Goal: Information Seeking & Learning: Learn about a topic

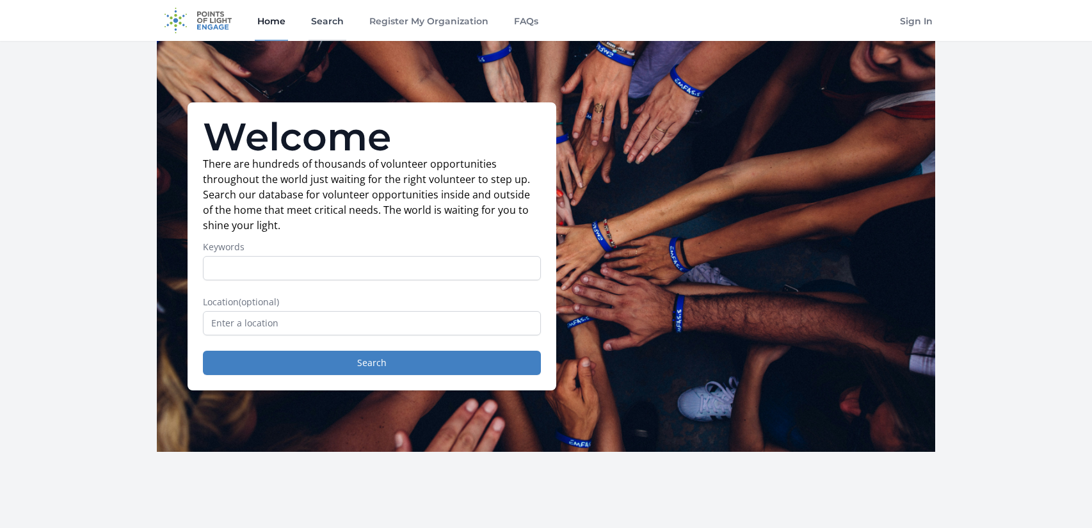
click at [342, 30] on link "Search" at bounding box center [328, 20] width 38 height 41
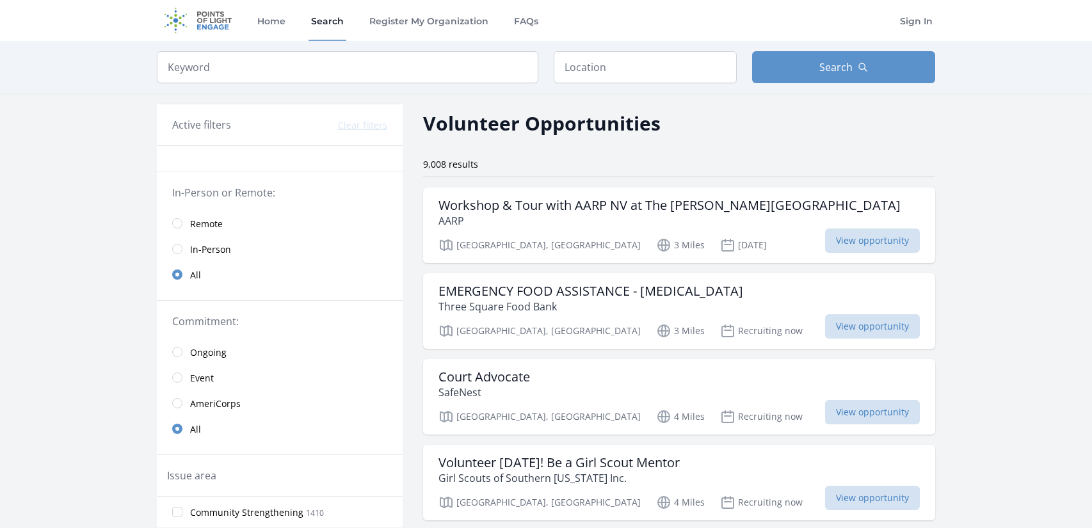
click at [236, 247] on link "In-Person" at bounding box center [280, 249] width 246 height 26
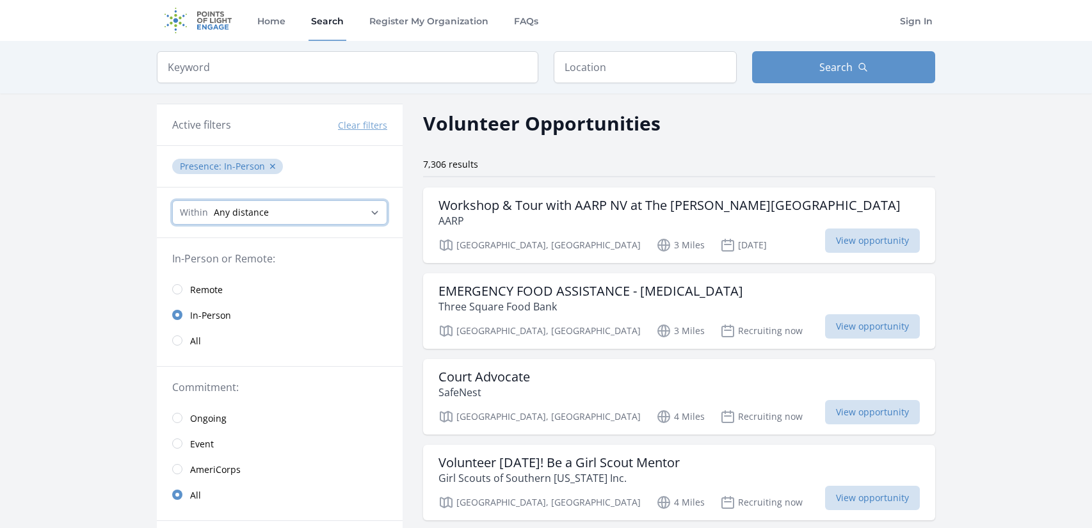
click at [255, 219] on select "Any distance , 5 Miles , 20 Miles , 50 Miles , 100 Miles" at bounding box center [279, 212] width 215 height 24
select select "8046"
click at [172, 200] on select "Any distance , 5 Miles , 20 Miles , 50 Miles , 100 Miles" at bounding box center [279, 212] width 215 height 24
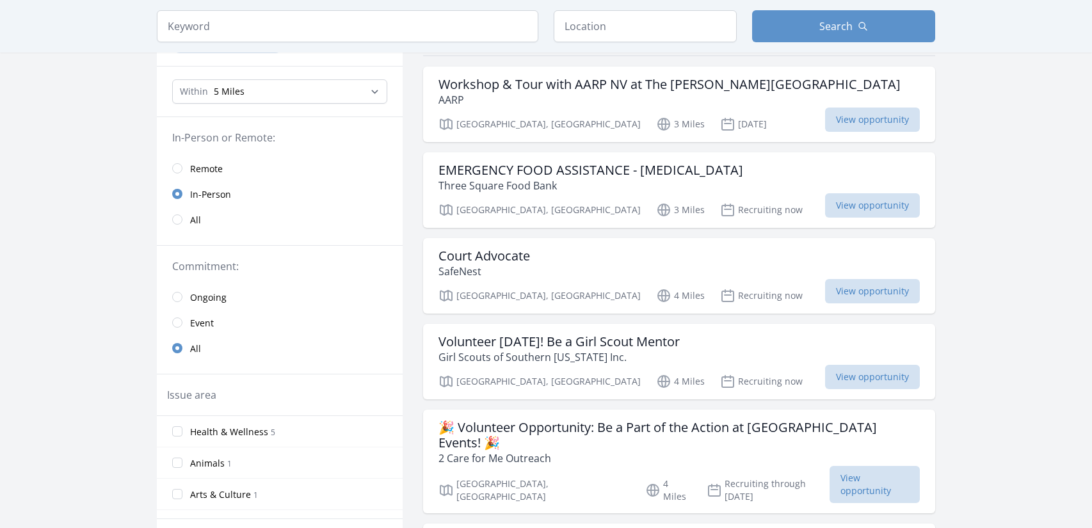
scroll to position [124, 0]
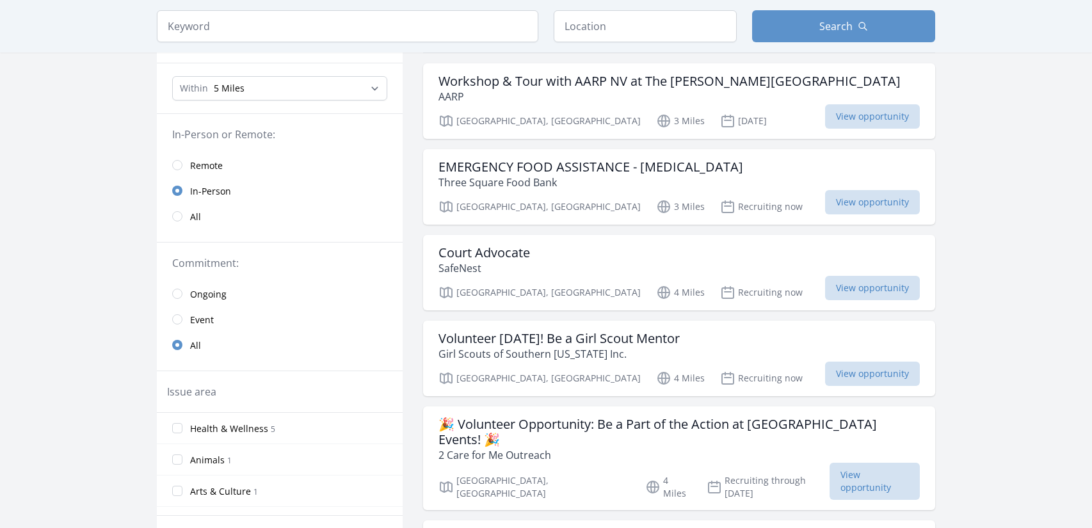
click at [182, 319] on link "Event" at bounding box center [280, 320] width 246 height 26
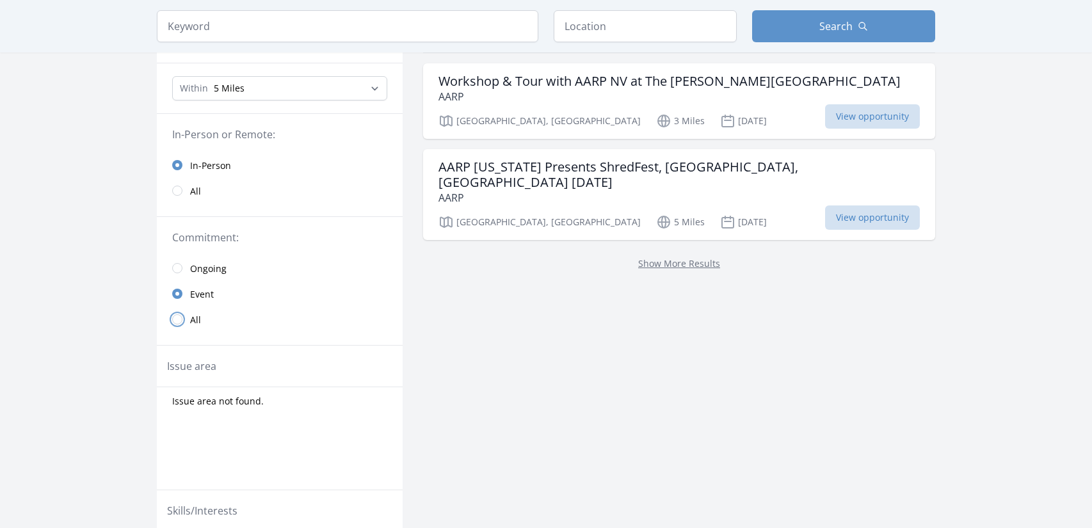
click at [173, 318] on input "radio" at bounding box center [177, 319] width 10 height 10
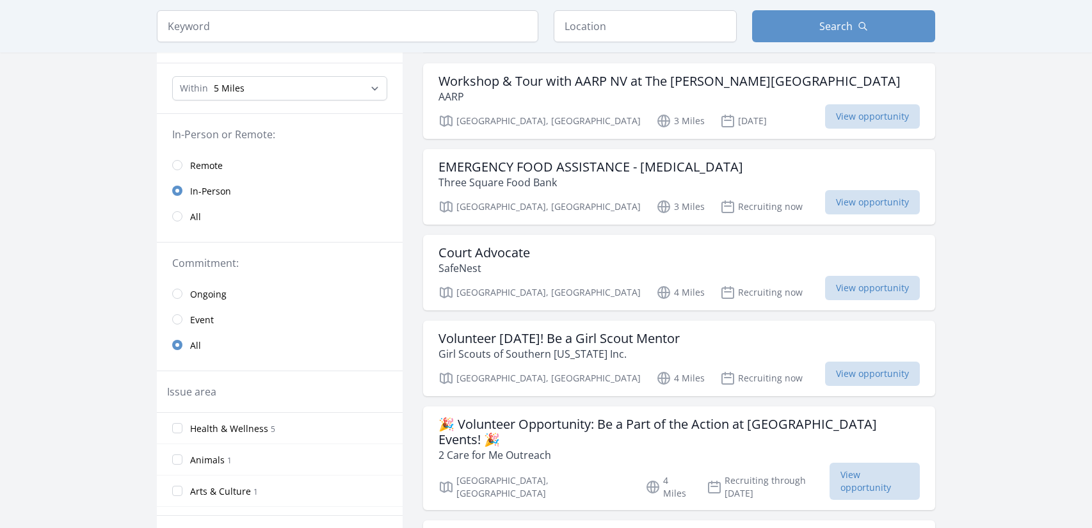
click at [177, 323] on link "Event" at bounding box center [280, 320] width 246 height 26
